Goal: Check status: Check status

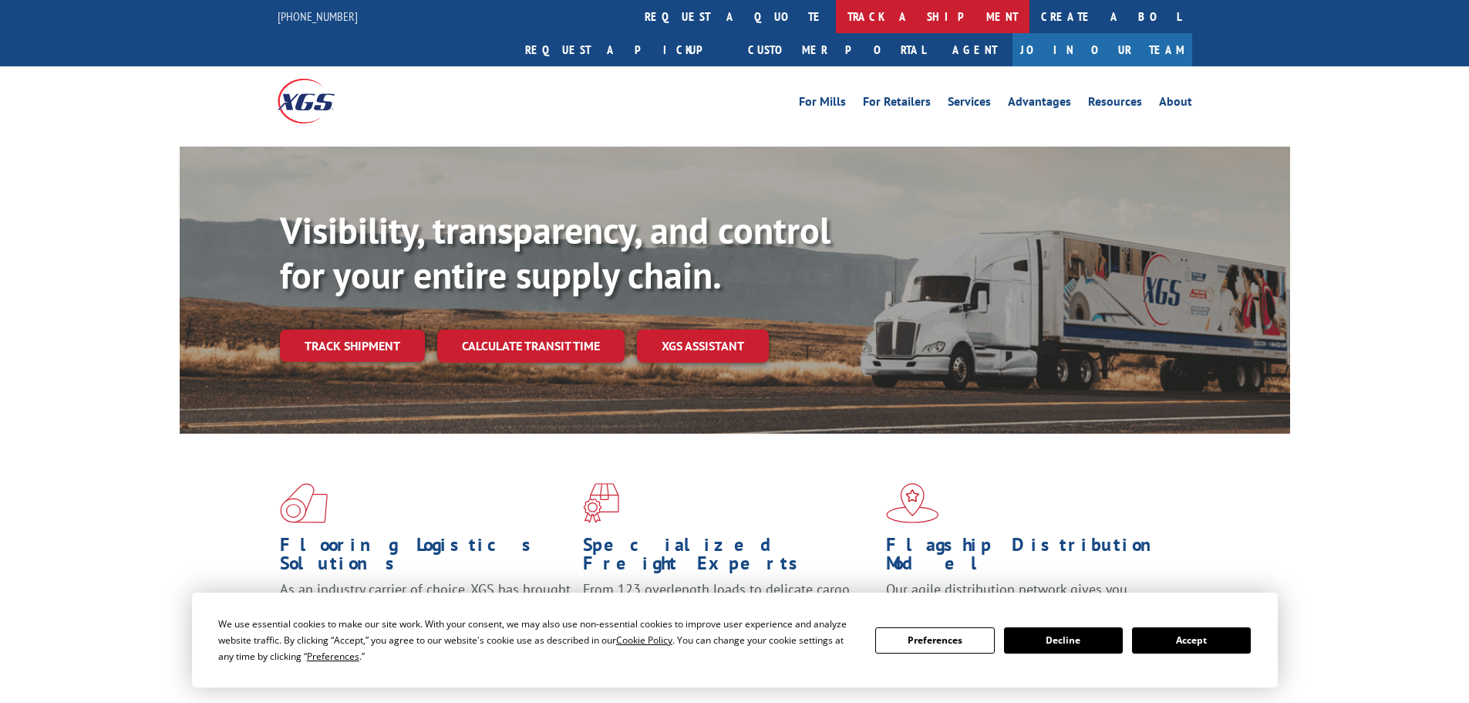
click at [836, 20] on link "track a shipment" at bounding box center [933, 16] width 194 height 33
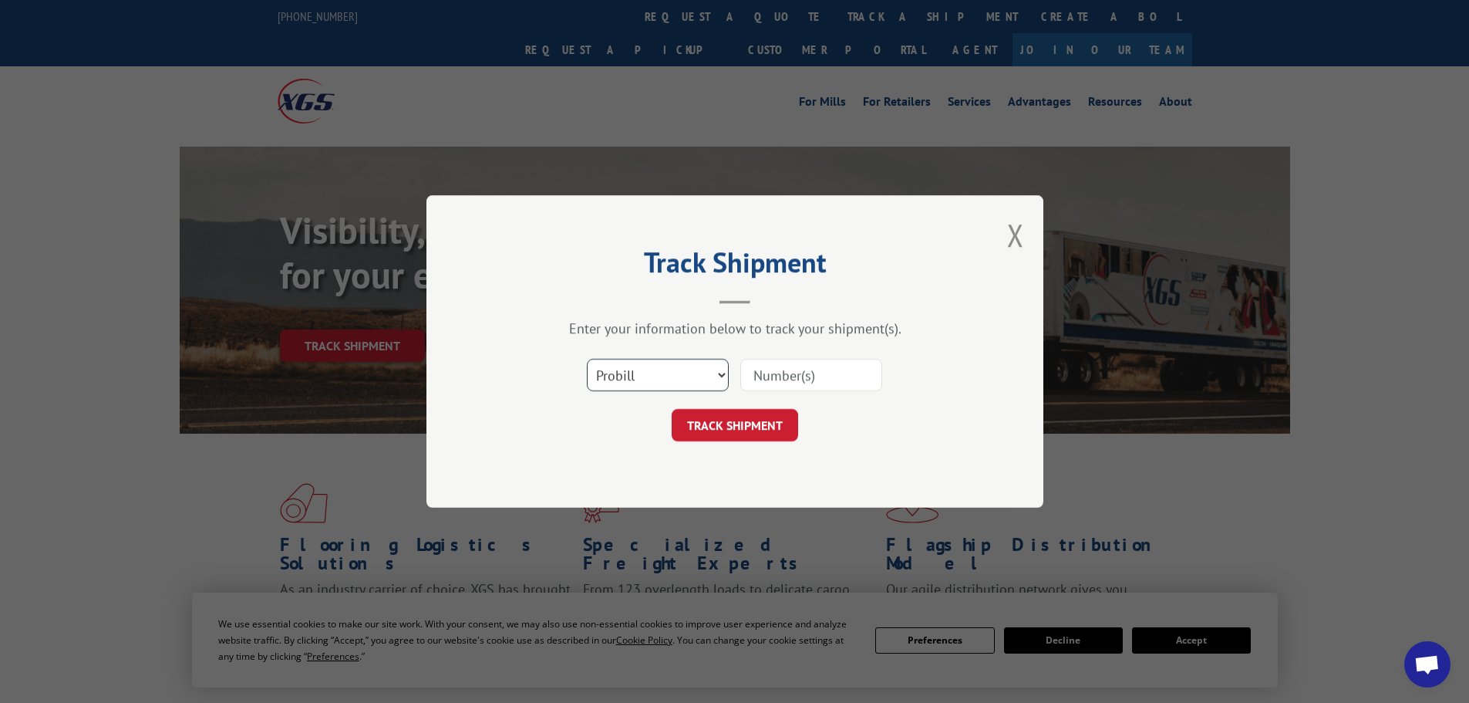
click at [683, 379] on select "Select category... Probill BOL PO" at bounding box center [658, 375] width 142 height 32
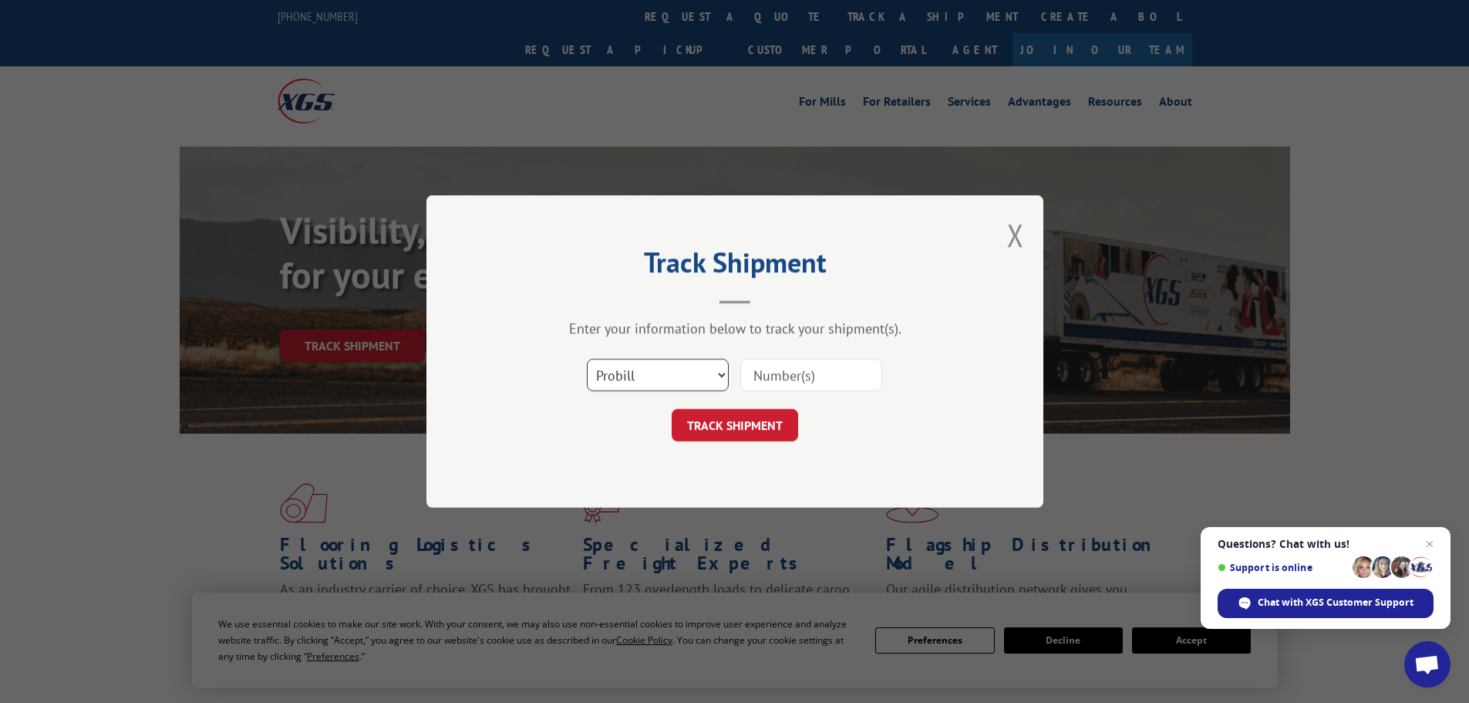
select select "po"
click at [587, 359] on select "Select category... Probill BOL PO" at bounding box center [658, 375] width 142 height 32
click at [795, 380] on input at bounding box center [811, 375] width 142 height 32
type input "40535510"
click at [672, 409] on button "TRACK SHIPMENT" at bounding box center [735, 425] width 126 height 32
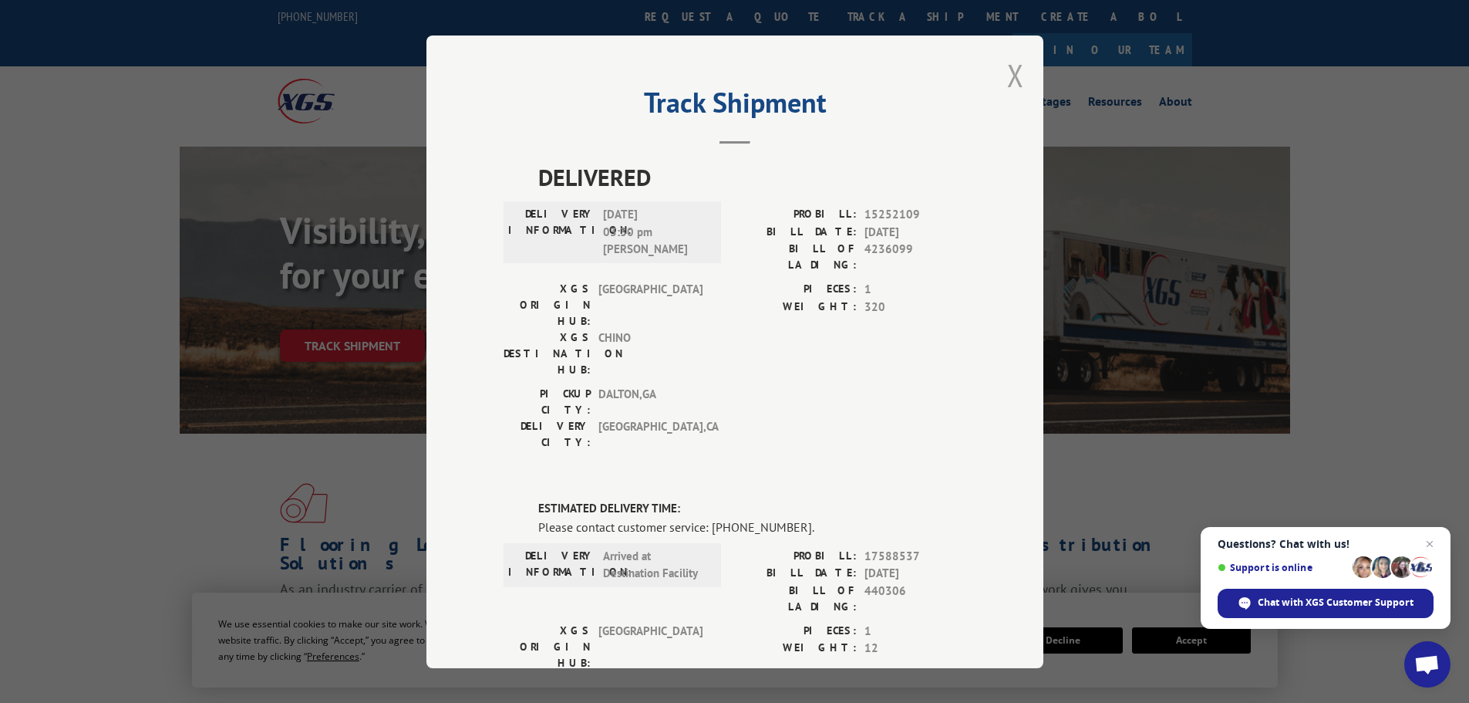
click at [1007, 79] on button "Close modal" at bounding box center [1015, 75] width 17 height 41
